Goal: Task Accomplishment & Management: Use online tool/utility

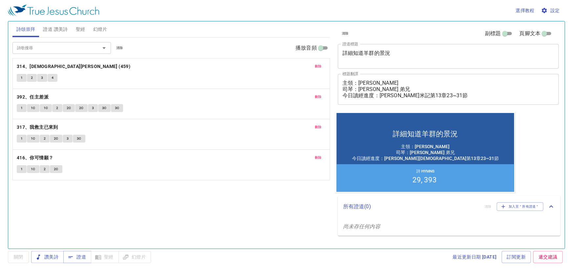
click at [58, 30] on span "證道 讚美詩" at bounding box center [55, 29] width 25 height 8
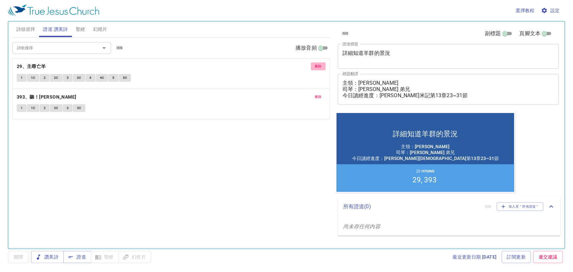
click at [318, 65] on span "刪除" at bounding box center [318, 66] width 7 height 6
click at [318, 94] on span "刪除" at bounding box center [318, 97] width 7 height 6
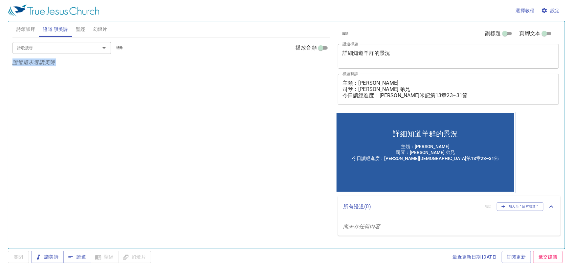
click at [318, 65] on p "證道還未選讚美詩" at bounding box center [170, 62] width 317 height 8
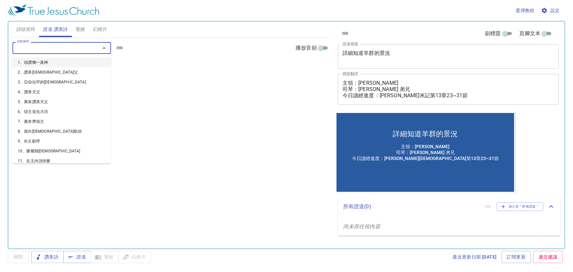
click at [71, 48] on input "詩歌搜尋" at bounding box center [51, 48] width 75 height 8
type input "68"
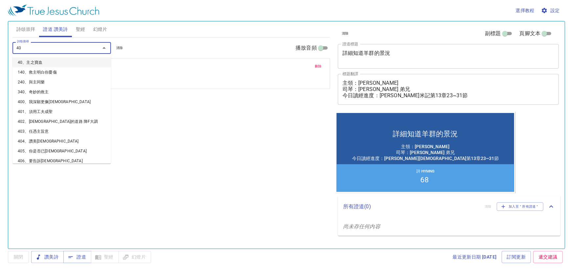
type input "403"
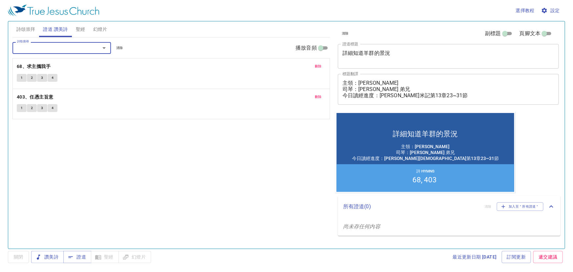
click at [28, 29] on span "詩頌崇拜" at bounding box center [25, 29] width 19 height 8
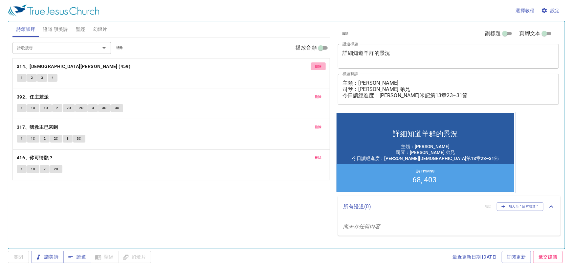
click at [314, 67] on button "刪除" at bounding box center [318, 66] width 15 height 8
click at [314, 93] on button "刪除" at bounding box center [318, 97] width 15 height 8
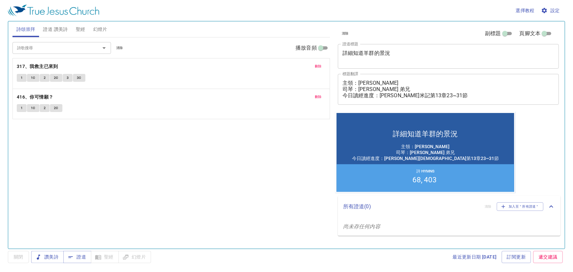
click at [314, 67] on button "刪除" at bounding box center [318, 66] width 15 height 8
click at [314, 67] on div "詩歌搜尋 詩歌搜尋 清除 播放音頻 刪除 416、你可情願？ 1 1C 2 2C" at bounding box center [170, 139] width 317 height 205
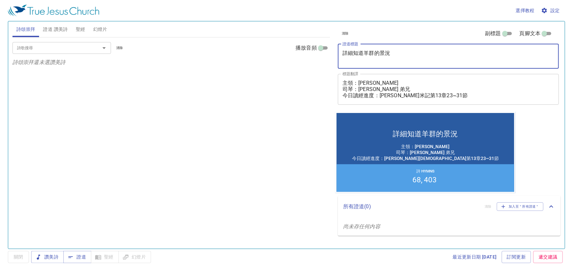
drag, startPoint x: 393, startPoint y: 51, endPoint x: 285, endPoint y: 47, distance: 107.7
click at [285, 47] on div "詩頌崇拜 證道 讚美詩 聖經 幻燈片 詩歌搜尋 詩歌搜尋 清除 播放音頻 詩頌崇拜還未選讚美詩 詩歌搜尋 詩歌搜尋 清除 播放音頻 刪除 68、求主攜我手 1…" at bounding box center [286, 132] width 553 height 227
paste textarea "[GEOGRAPHIC_DATA]的三樣恩典 Three Blessings by the Sea of [GEOGRAPHIC_DATA]"
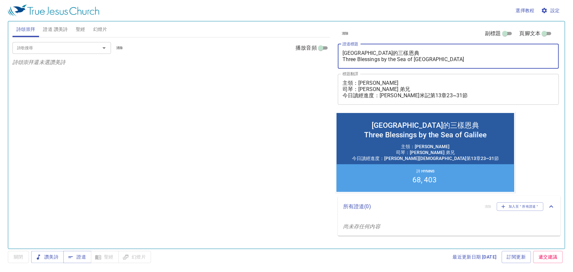
type textarea "[GEOGRAPHIC_DATA]的三樣恩典 Three Blessings by the Sea of [GEOGRAPHIC_DATA]"
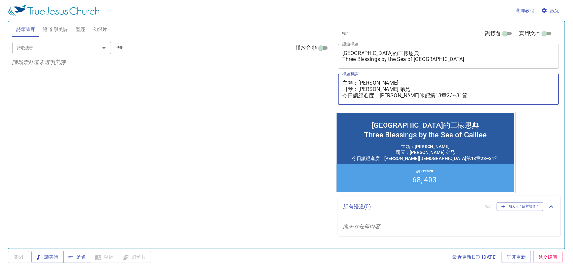
drag, startPoint x: 378, startPoint y: 82, endPoint x: 360, endPoint y: 84, distance: 18.2
click at [360, 84] on textarea "主領：邵銘恩 長老 司琴：廖夢有 弟兄 今日讀經進度：尼希米記第13章23~31節" at bounding box center [448, 89] width 212 height 19
paste textarea "Bro. Vincent Chien 簡志恆 弟兄"
drag, startPoint x: 387, startPoint y: 88, endPoint x: 333, endPoint y: 92, distance: 54.0
click at [333, 92] on div "清除 副標題 頁腳文本 證道標題 加利利湖畔的三樣恩典 Three Blessings by the Sea of Galilee x 證道標題 標題翻譯 主…" at bounding box center [447, 132] width 230 height 227
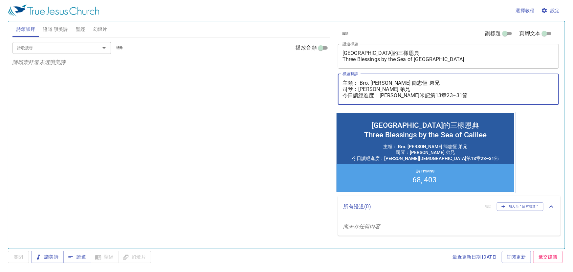
drag, startPoint x: 343, startPoint y: 89, endPoint x: 403, endPoint y: 89, distance: 60.4
click at [403, 89] on textarea "主領： Bro. Vincent Chien 簡志恆 弟兄 司琴：廖夢有 弟兄 今日讀經進度：尼希米記第13章23~31節" at bounding box center [448, 89] width 212 height 19
paste textarea "翻譯 ：Bro. Joe Hsu 許瑾懷"
drag, startPoint x: 359, startPoint y: 90, endPoint x: 419, endPoint y: 89, distance: 60.7
click at [419, 89] on textarea "主領： Bro. Vincent Chien 簡志恆 弟兄 翻譯 ：Bro. Joe Hsu 許瑾懷 弟兄 今日讀經進度：尼希米記第13章23~31節" at bounding box center [448, 89] width 212 height 19
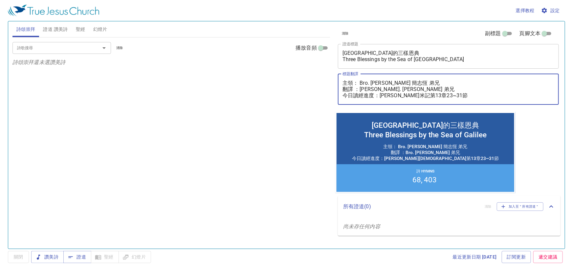
click at [386, 93] on textarea "主領： Bro. Vincent Chien 簡志恆 弟兄 翻譯 ：Bro. Joe Hsu 許瑾懷 弟兄 今日讀經進度：尼希米記第13章23~31節" at bounding box center [448, 89] width 212 height 19
click at [359, 89] on textarea "主領： Bro. Vincent Chien 簡志恆 弟兄 翻譯 ：Bro. Joe Hsu 許瑾懷 弟兄 今日讀經進度：尼希米記第13章23~31節" at bounding box center [448, 89] width 212 height 19
click at [356, 82] on textarea "主領： Bro. Vincent Chien 簡志恆 弟兄 翻譯 ：Bro. Joe Hsu 許瑾懷 弟兄 今日讀經進度：尼希米記第13章23~31節" at bounding box center [448, 89] width 212 height 19
drag, startPoint x: 358, startPoint y: 85, endPoint x: 353, endPoint y: 83, distance: 5.0
click at [353, 83] on textarea "主領： Bro. Vincent Chien 簡志恆 弟兄 翻譯 ：Bro. Joe Hsu 許瑾懷 弟兄 今日讀經進度：尼希米記第13章23~31節" at bounding box center [448, 89] width 212 height 19
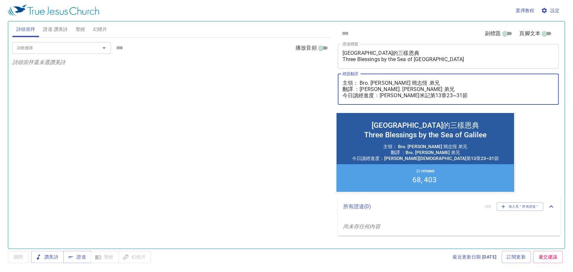
drag, startPoint x: 422, startPoint y: 89, endPoint x: 332, endPoint y: 88, distance: 89.9
click at [332, 88] on div "清除 副標題 頁腳文本 證道標題 加利利湖畔的三樣恩典 Three Blessings by the Sea of Galilee x 證道標題 標題翻譯 主…" at bounding box center [447, 132] width 230 height 227
click at [359, 81] on textarea "主領： Bro. Vincent Chien 簡志恆 弟兄 翻譯 ：Bro. Joe Hsu 許瑾懷 弟兄 今日讀經進度：尼希米記第13章23~31節" at bounding box center [448, 89] width 212 height 19
click at [357, 84] on textarea "主領： Bro. Vincent Chien 簡志恆 弟兄 翻譯 ：Bro. Joe Hsu 許瑾懷 弟兄 今日讀經進度：尼希米記第13章23~31節" at bounding box center [448, 89] width 212 height 19
click at [361, 82] on textarea "主領： Bro. Vincent Chien 簡志恆 弟兄 翻譯 ：Bro. Joe Hsu 許瑾懷 弟兄 今日讀經進度：尼希米記第13章23~31節" at bounding box center [448, 89] width 212 height 19
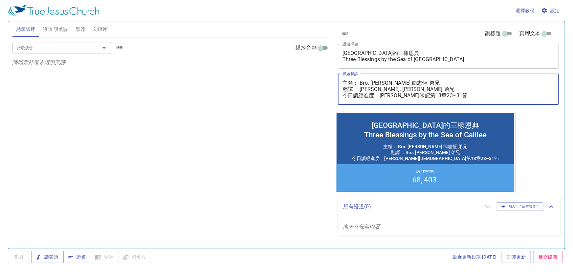
click at [360, 82] on textarea "主領： Bro. Vincent Chien 簡志恆 弟兄 翻譯 ：Bro. Joe Hsu 許瑾懷 弟兄 今日讀經進度：尼希米記第13章23~31節" at bounding box center [448, 89] width 212 height 19
drag, startPoint x: 357, startPoint y: 83, endPoint x: 353, endPoint y: 82, distance: 4.5
click at [353, 82] on textarea "主領： Bro. Vincent Chien 簡志恆 弟兄 翻譯 ：Bro. Joe Hsu 許瑾懷 弟兄 今日讀經進度：尼希米記第13章23~31節" at bounding box center [448, 89] width 212 height 19
drag, startPoint x: 357, startPoint y: 90, endPoint x: 351, endPoint y: 90, distance: 5.9
click at [351, 90] on textarea "主領： Bro. Vincent Chien 簡志恆 弟兄 翻譯 ：Bro. Joe Hsu 許瑾懷 弟兄 今日讀經進度：尼希米記第13章23~31節" at bounding box center [448, 89] width 212 height 19
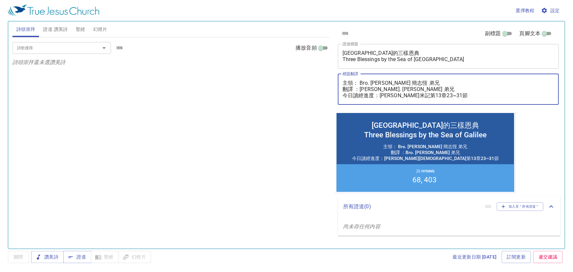
paste textarea
drag, startPoint x: 444, startPoint y: 95, endPoint x: 380, endPoint y: 95, distance: 63.7
click at [380, 95] on textarea "主領： Bro. Vincent Chien 簡志恆 弟兄 翻譯： Bro. Joe Hsu 許瑾懷 弟兄 今日讀經進度：尼希米記第13章23~31節" at bounding box center [448, 89] width 212 height 19
paste textarea "林多前書第3章10~23"
type textarea "主領： Bro. [PERSON_NAME] 簡志恆 弟兄 翻譯： [PERSON_NAME]. [PERSON_NAME] 弟兄 今日讀經進度：哥林多前書第…"
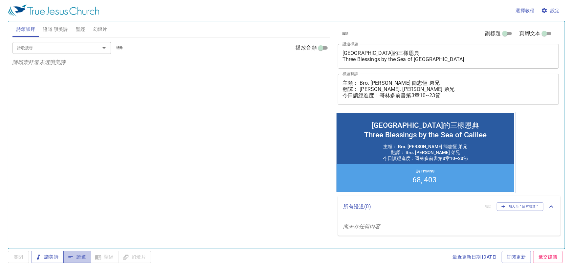
click at [71, 256] on icon "button" at bounding box center [71, 257] width 4 height 2
click at [258, 129] on div "詩歌搜尋 詩歌搜尋 清除 播放音頻 詩頌崇拜還未選讚美詩" at bounding box center [170, 139] width 317 height 205
click at [62, 52] on div "詩歌搜尋" at bounding box center [61, 47] width 98 height 11
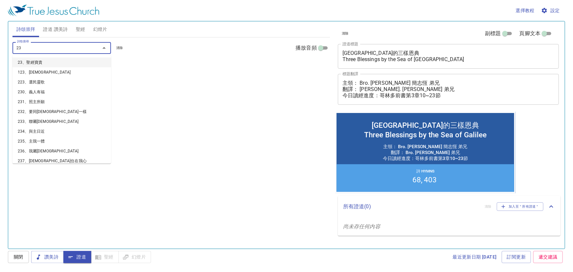
type input "231"
type input "233"
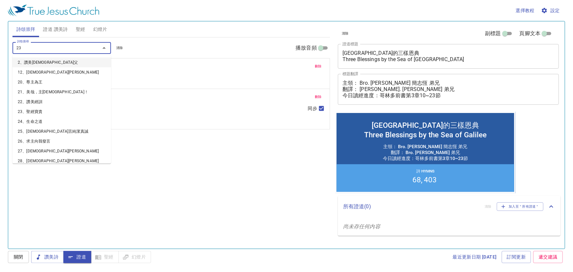
type input "235"
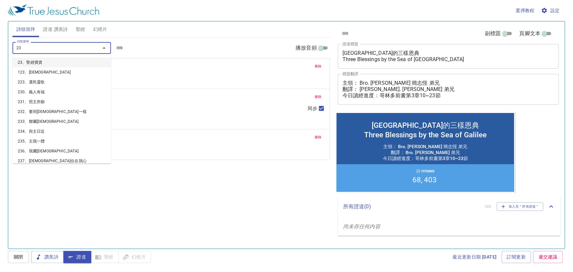
type input "239"
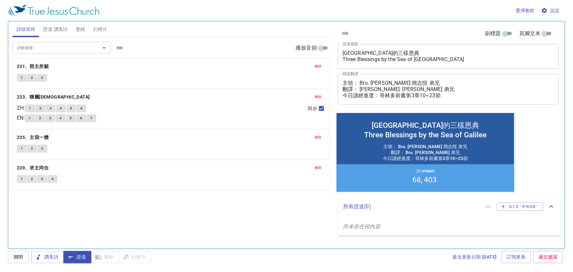
drag, startPoint x: 71, startPoint y: 198, endPoint x: 84, endPoint y: 194, distance: 13.9
click at [71, 198] on div "詩歌搜尋 詩歌搜尋 清除 播放音頻 刪除 231、照主所願 1 2 3 刪除 233、聯屬耶穌 ZH : 1 2 3 4 5 6 EN : 1 2 3 4 5…" at bounding box center [170, 139] width 317 height 205
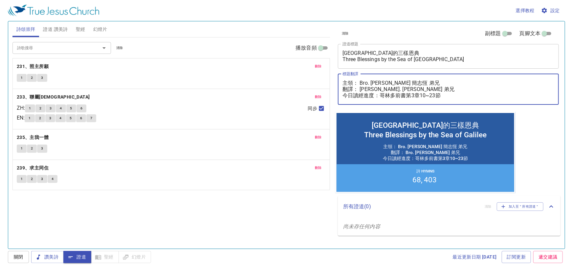
drag, startPoint x: 434, startPoint y: 81, endPoint x: 360, endPoint y: 84, distance: 73.9
click at [360, 84] on textarea "主領： Bro. [PERSON_NAME] 簡志恆 弟兄 翻譯： [PERSON_NAME]. [PERSON_NAME] 弟兄 今日讀經進度：哥林多前書第…" at bounding box center [448, 89] width 212 height 19
drag, startPoint x: 360, startPoint y: 89, endPoint x: 420, endPoint y: 90, distance: 60.7
click at [420, 90] on textarea "主領： Bro. [PERSON_NAME] 簡志恆 弟兄 翻譯： [PERSON_NAME]. [PERSON_NAME] 弟兄 今日讀經進度：哥林多前書第…" at bounding box center [448, 89] width 212 height 19
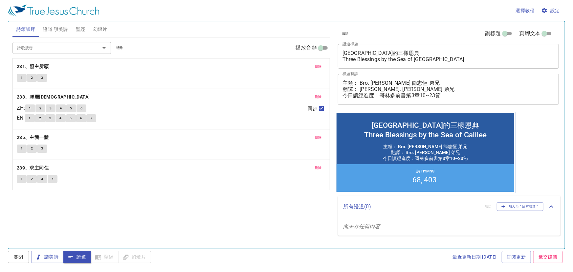
click at [66, 214] on div "詩歌搜尋 詩歌搜尋 清除 播放音頻 刪除 231、照主所願 1 2 3 刪除 233、聯屬耶穌 ZH : 1 2 3 4 5 6 EN : 1 2 3 4 5…" at bounding box center [170, 139] width 317 height 205
click at [57, 29] on span "證道 讚美詩" at bounding box center [55, 29] width 25 height 8
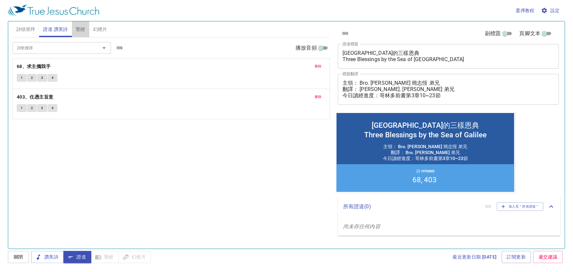
click at [78, 28] on span "聖經" at bounding box center [81, 29] width 10 height 8
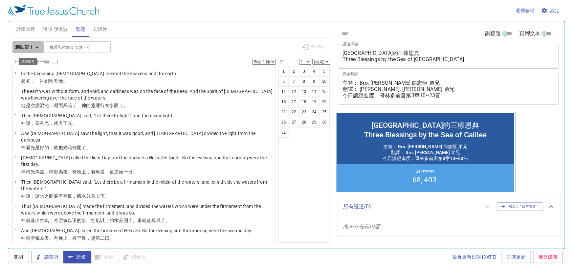
click at [26, 46] on b "創世記 1" at bounding box center [24, 47] width 18 height 8
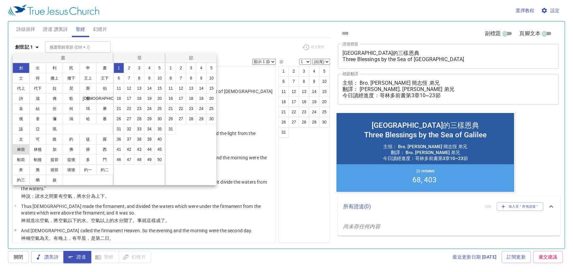
click at [0, 0] on button "林前" at bounding box center [0, 0] width 0 height 0
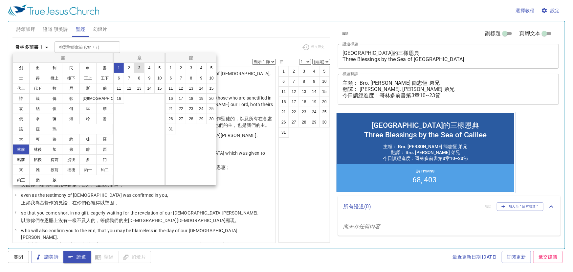
click at [0, 0] on button "3" at bounding box center [0, 0] width 0 height 0
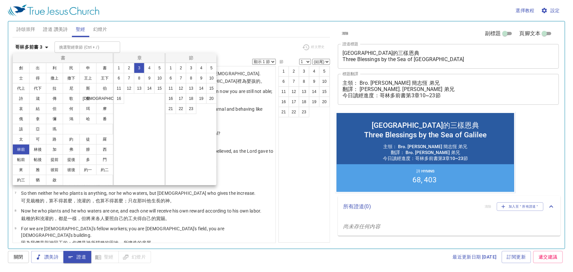
click at [193, 42] on div at bounding box center [286, 136] width 573 height 272
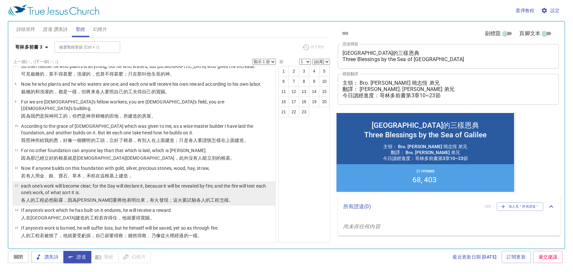
scroll to position [157, 0]
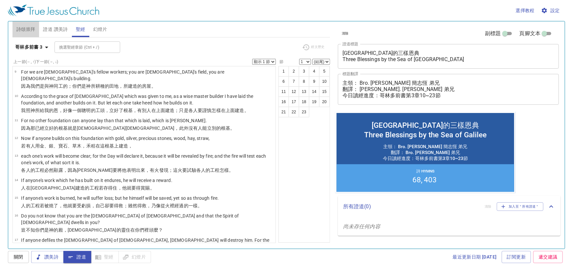
click at [24, 29] on span "詩頌崇拜" at bounding box center [25, 29] width 19 height 8
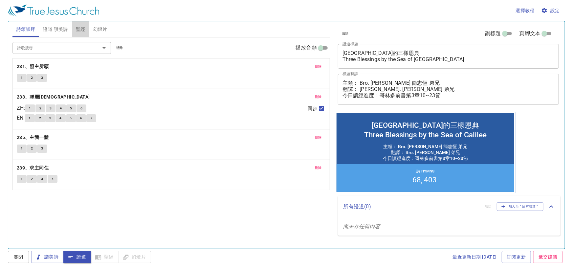
click at [86, 24] on button "聖經" at bounding box center [80, 29] width 17 height 16
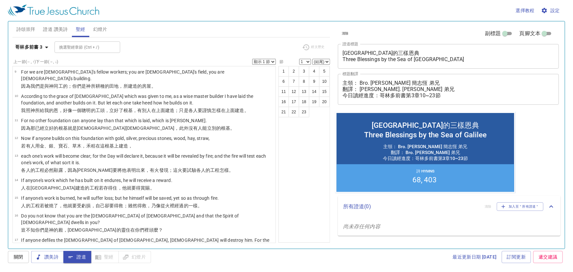
click at [35, 25] on button "詩頌崇拜" at bounding box center [25, 29] width 27 height 16
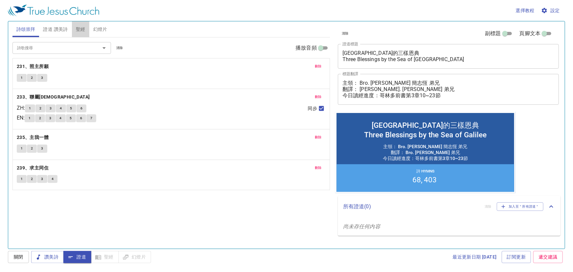
click at [80, 34] on button "聖經" at bounding box center [80, 29] width 17 height 16
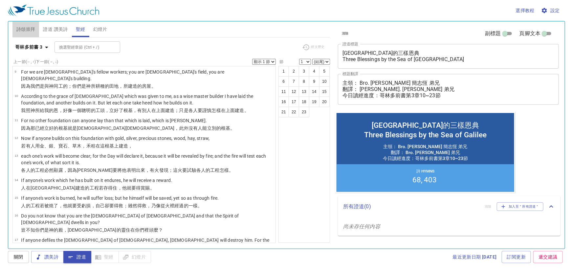
click at [23, 32] on span "詩頌崇拜" at bounding box center [25, 29] width 19 height 8
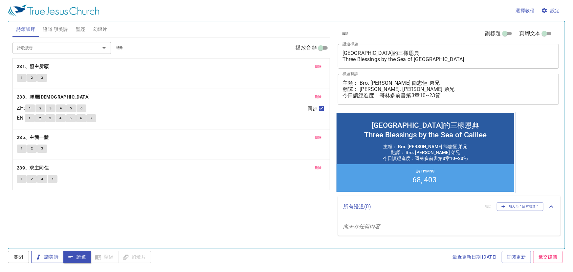
click at [56, 256] on span "讚美詩" at bounding box center [47, 257] width 22 height 8
click at [43, 63] on b "231、照主所願" at bounding box center [33, 66] width 32 height 8
click at [22, 81] on button "1" at bounding box center [22, 78] width 10 height 8
click at [32, 95] on b "233、聯屬[DEMOGRAPHIC_DATA]" at bounding box center [53, 97] width 73 height 8
click at [34, 108] on button "1" at bounding box center [30, 108] width 10 height 8
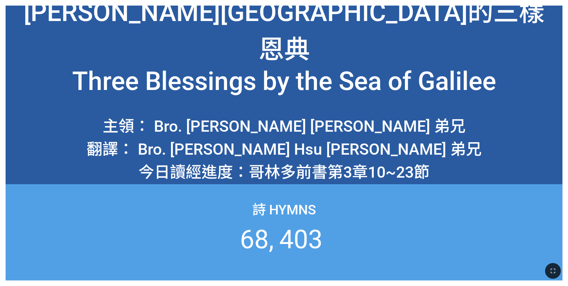
click at [555, 269] on icon "button" at bounding box center [553, 271] width 8 height 8
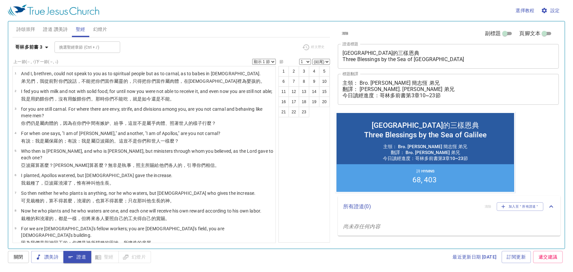
scroll to position [157, 0]
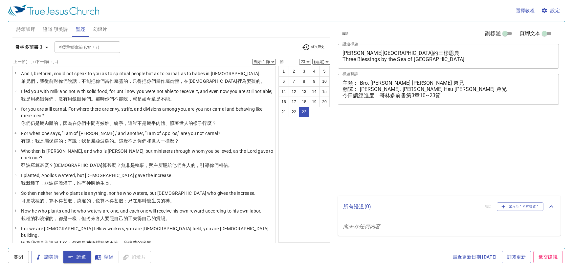
select select "23"
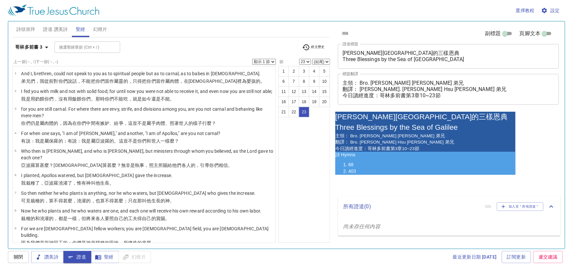
scroll to position [276, 0]
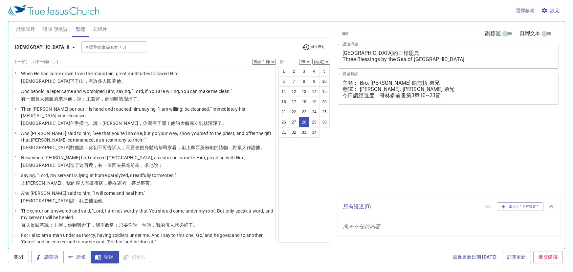
select select "28"
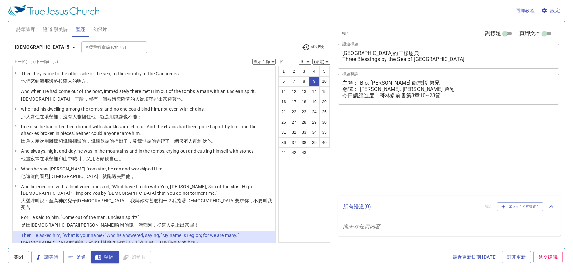
select select "9"
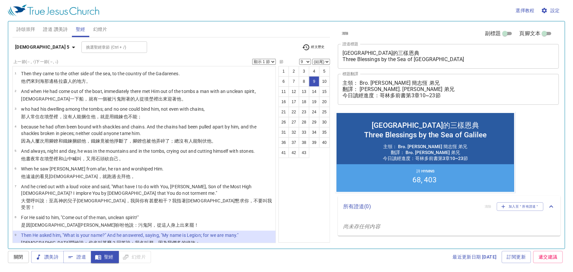
scroll to position [155, 0]
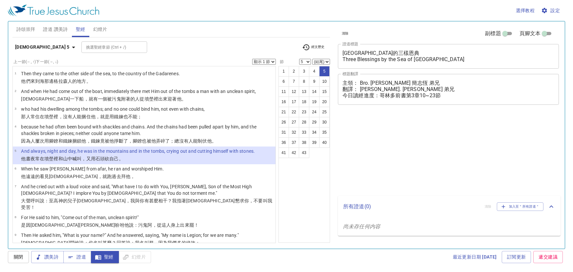
select select "5"
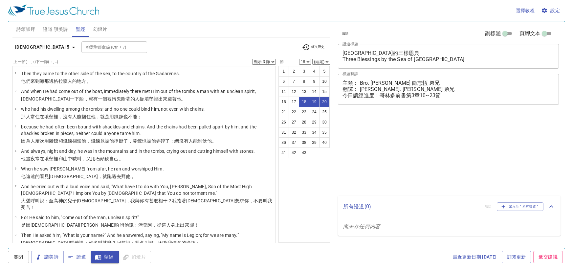
select select "3"
select select "18"
select select "2"
select select "25"
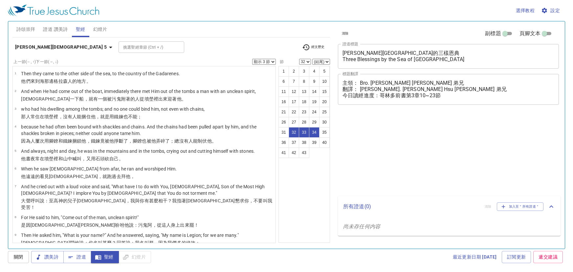
select select "3"
select select "32"
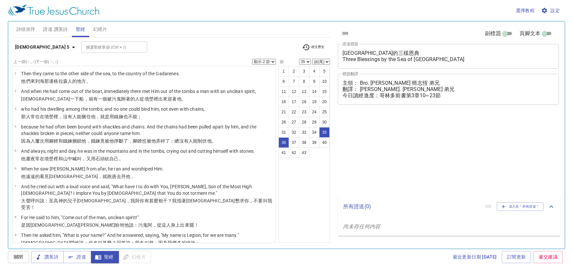
select select "2"
select select "35"
select select "2"
select select "41"
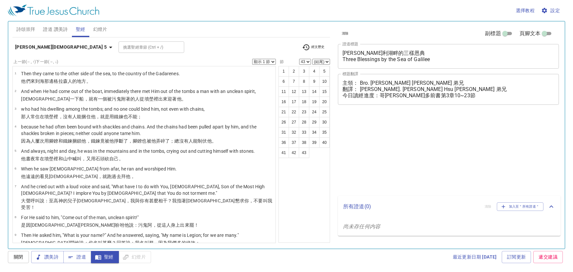
select select "43"
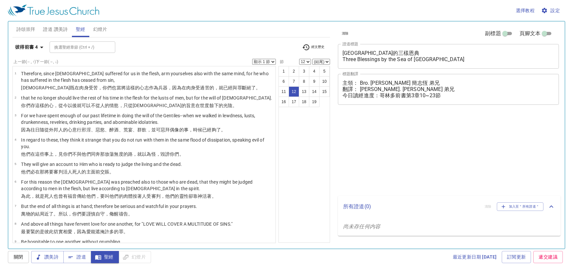
select select "12"
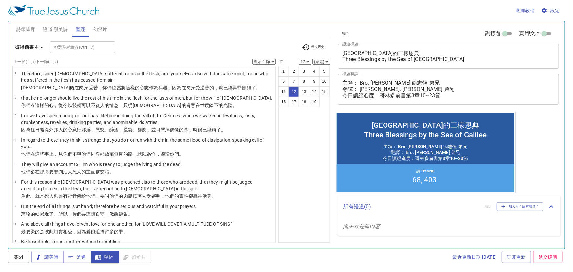
scroll to position [167, 0]
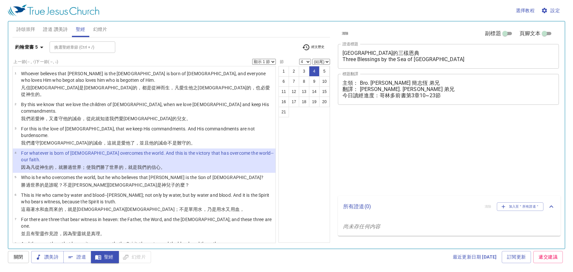
select select "4"
